Goal: Task Accomplishment & Management: Manage account settings

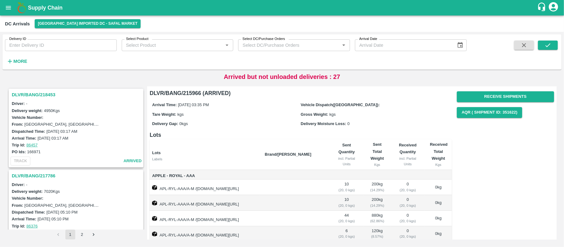
scroll to position [903, 0]
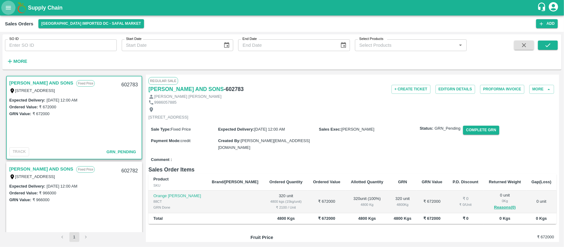
click at [8, 11] on icon "open drawer" at bounding box center [8, 7] width 7 height 7
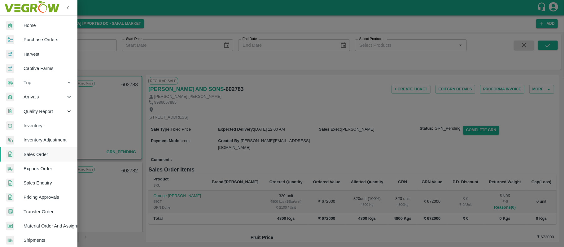
click at [31, 39] on span "Purchase Orders" at bounding box center [48, 39] width 49 height 7
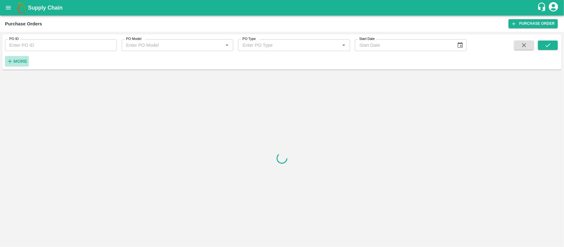
click at [14, 60] on strong "More" at bounding box center [20, 61] width 14 height 5
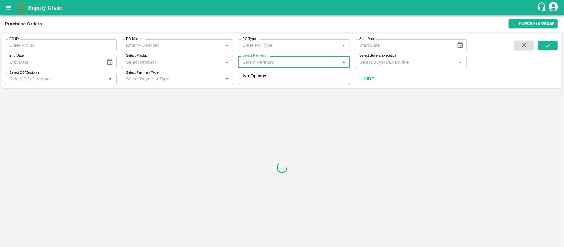
click at [271, 62] on input "Select Partners" at bounding box center [289, 62] width 98 height 8
type input "i.g."
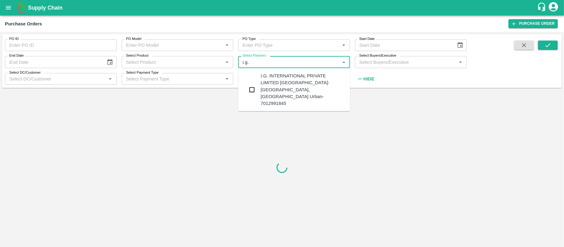
click at [265, 80] on div "I.G. INTERNATIONAL PRIVATE LIMITED BANGALORE-Singsena, Bangalore Urban-70129918…" at bounding box center [303, 89] width 85 height 34
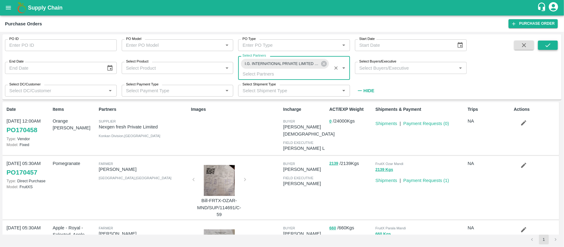
click at [548, 42] on icon "submit" at bounding box center [548, 45] width 7 height 7
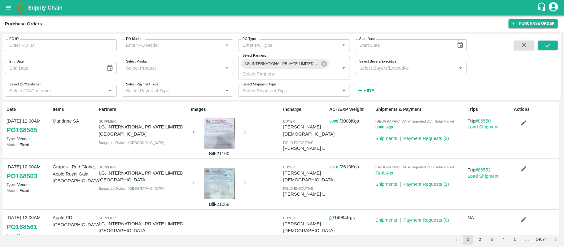
click at [434, 185] on link "Payment Requests ( 1 )" at bounding box center [426, 184] width 46 height 5
click at [547, 47] on icon "submit" at bounding box center [548, 45] width 7 height 7
click at [225, 138] on div at bounding box center [219, 133] width 46 height 31
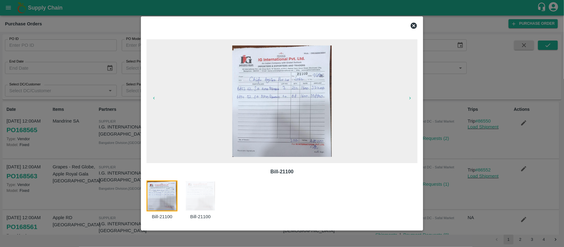
click at [414, 23] on icon at bounding box center [414, 26] width 6 height 6
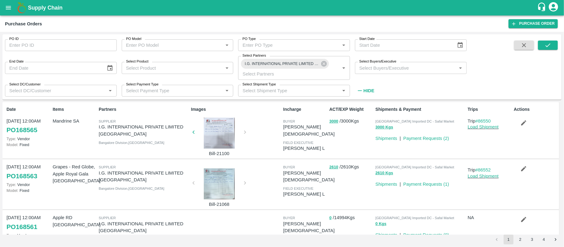
click at [212, 176] on div at bounding box center [219, 184] width 46 height 31
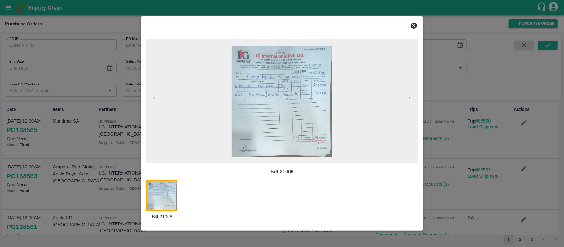
click at [416, 24] on icon at bounding box center [414, 26] width 6 height 6
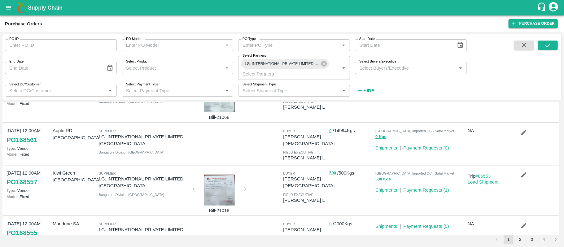
scroll to position [87, 0]
click at [220, 183] on div at bounding box center [219, 189] width 46 height 31
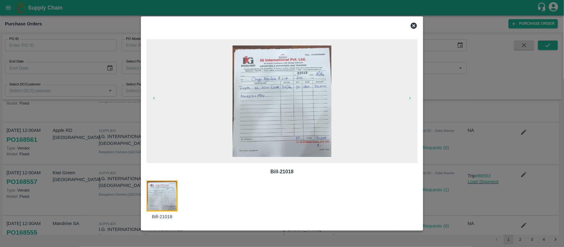
click at [414, 23] on icon at bounding box center [414, 26] width 6 height 6
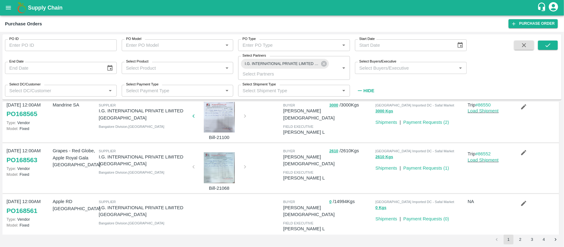
scroll to position [0, 0]
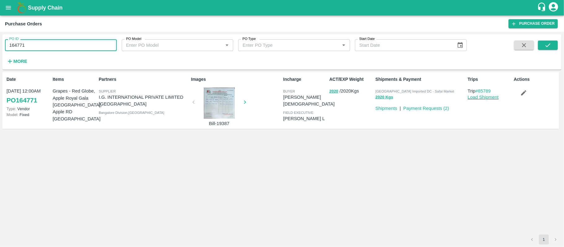
drag, startPoint x: 31, startPoint y: 42, endPoint x: 0, endPoint y: 50, distance: 32.2
click at [0, 50] on div "PO ID 164771 PO ID PO Model PO Model   * PO Type PO Type   * Start Date Start D…" at bounding box center [282, 139] width 564 height 215
type input "164771"
click at [550, 48] on icon "submit" at bounding box center [548, 45] width 7 height 7
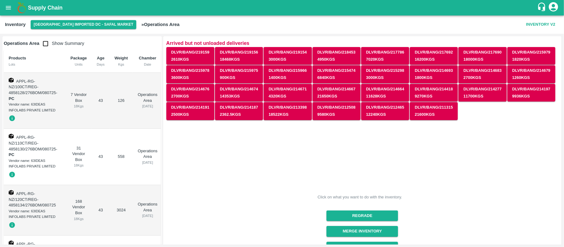
click at [46, 46] on input "checkbox" at bounding box center [45, 43] width 12 height 12
checkbox input "true"
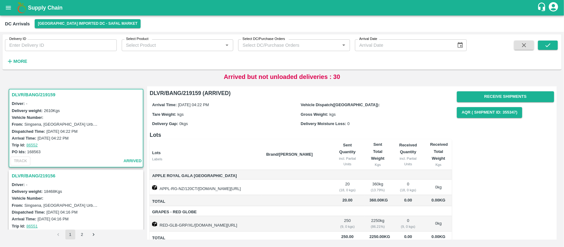
click at [42, 95] on h3 "DLVR/BANG/219159" at bounding box center [77, 95] width 130 height 8
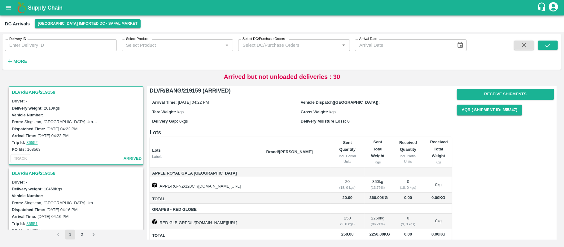
scroll to position [2, 0]
click at [51, 171] on h3 "DLVR/BANG/219156" at bounding box center [77, 173] width 130 height 8
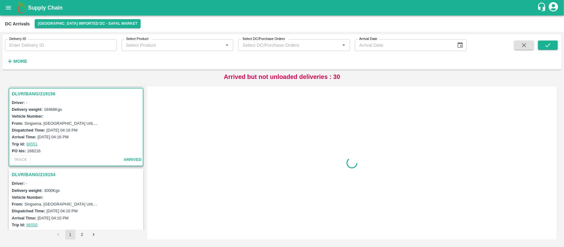
scroll to position [83, 0]
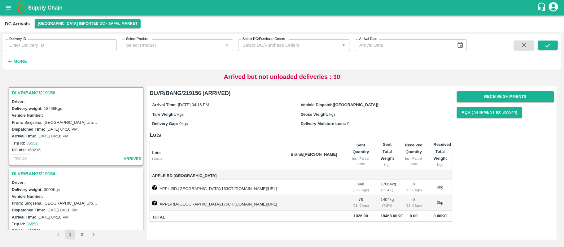
click at [45, 170] on h3 "DLVR/BANG/219154" at bounding box center [77, 174] width 130 height 8
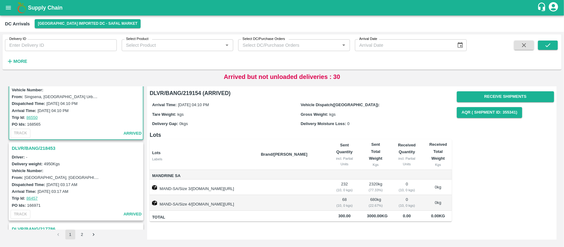
scroll to position [190, 0]
click at [37, 148] on h3 "DLVR/BANG/218453" at bounding box center [77, 148] width 130 height 8
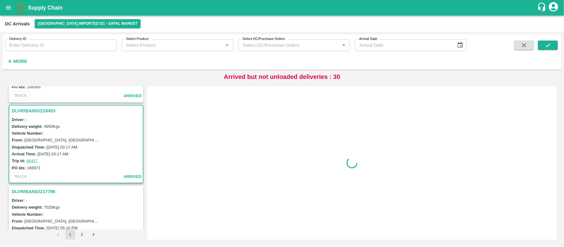
scroll to position [244, 0]
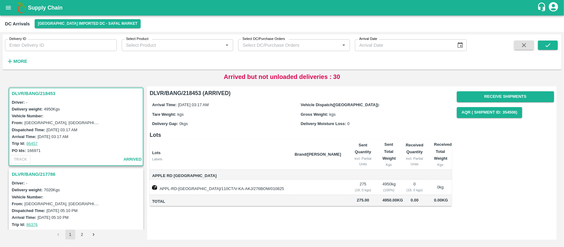
click at [55, 172] on h3 "DLVR/BANG/217786" at bounding box center [77, 174] width 130 height 8
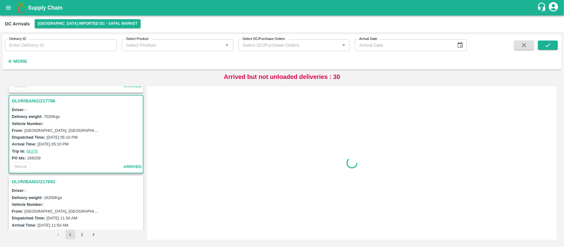
scroll to position [325, 0]
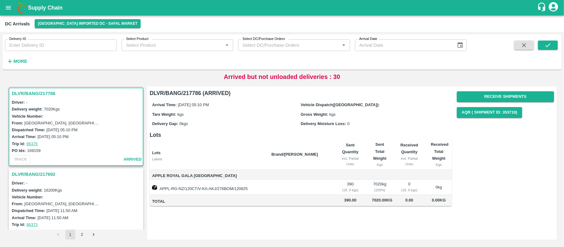
click at [48, 170] on h3 "DLVR/BANG/217692" at bounding box center [77, 174] width 130 height 8
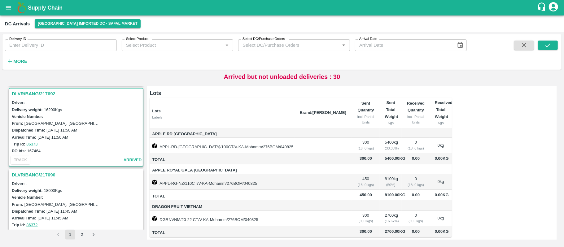
scroll to position [64, 0]
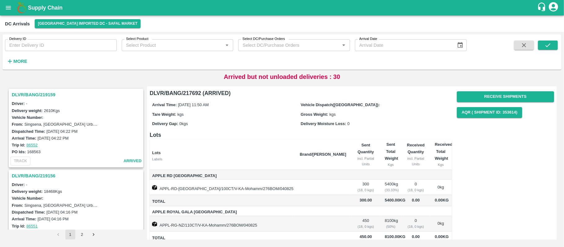
scroll to position [64, 0]
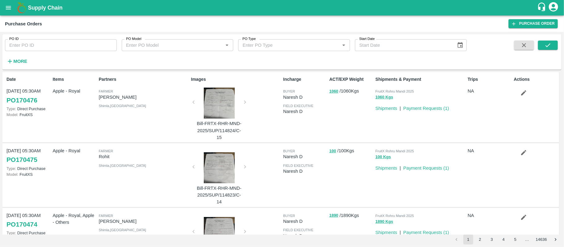
click at [554, 9] on icon "account of current user" at bounding box center [553, 6] width 11 height 11
click at [541, 36] on li "Logout" at bounding box center [547, 33] width 48 height 11
